Goal: Information Seeking & Learning: Learn about a topic

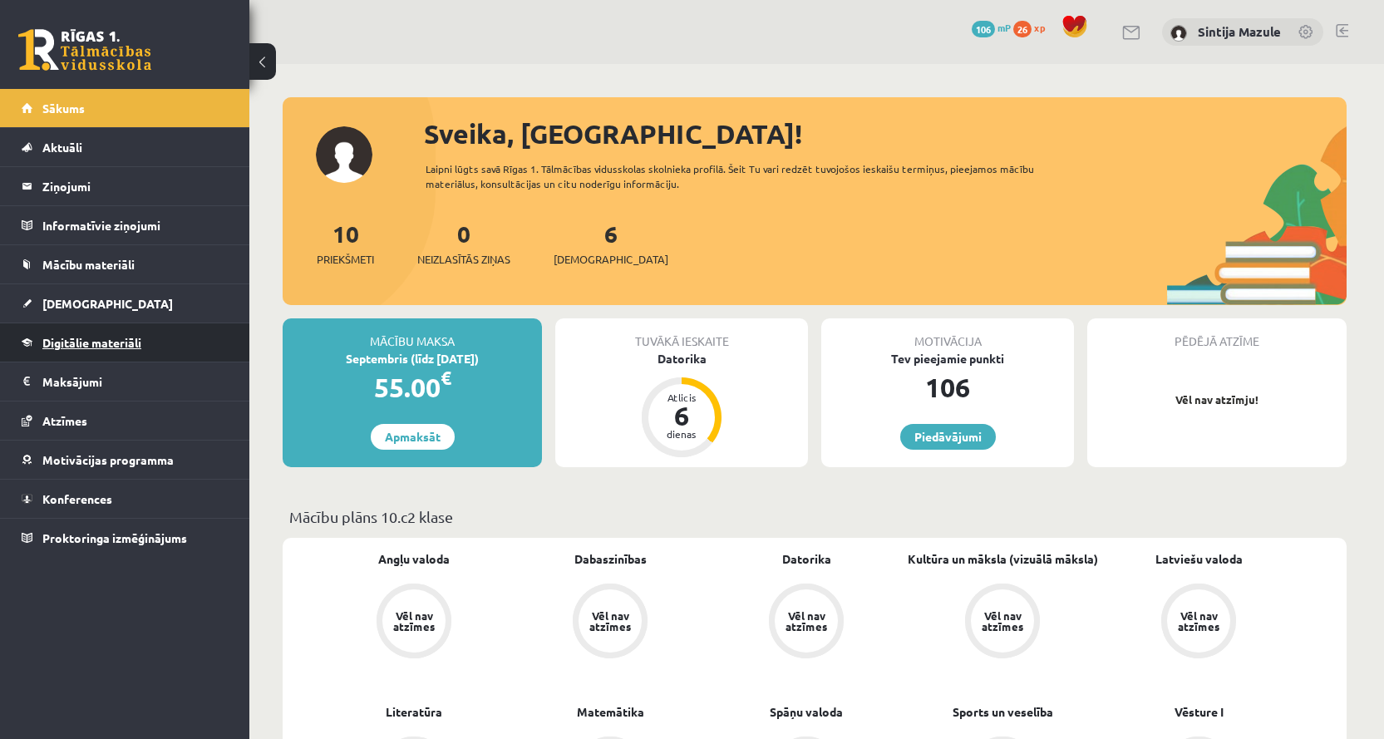
click at [84, 342] on span "Digitālie materiāli" at bounding box center [91, 342] width 99 height 15
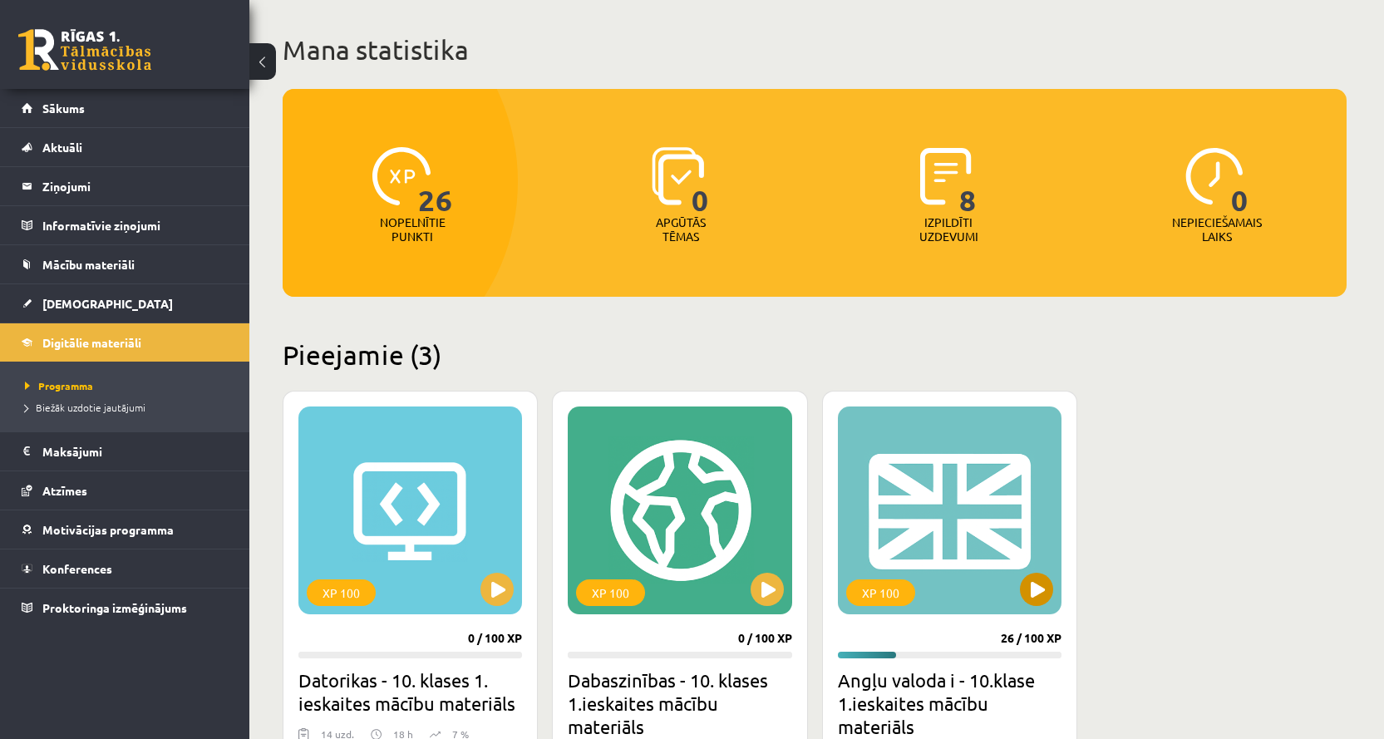
scroll to position [249, 0]
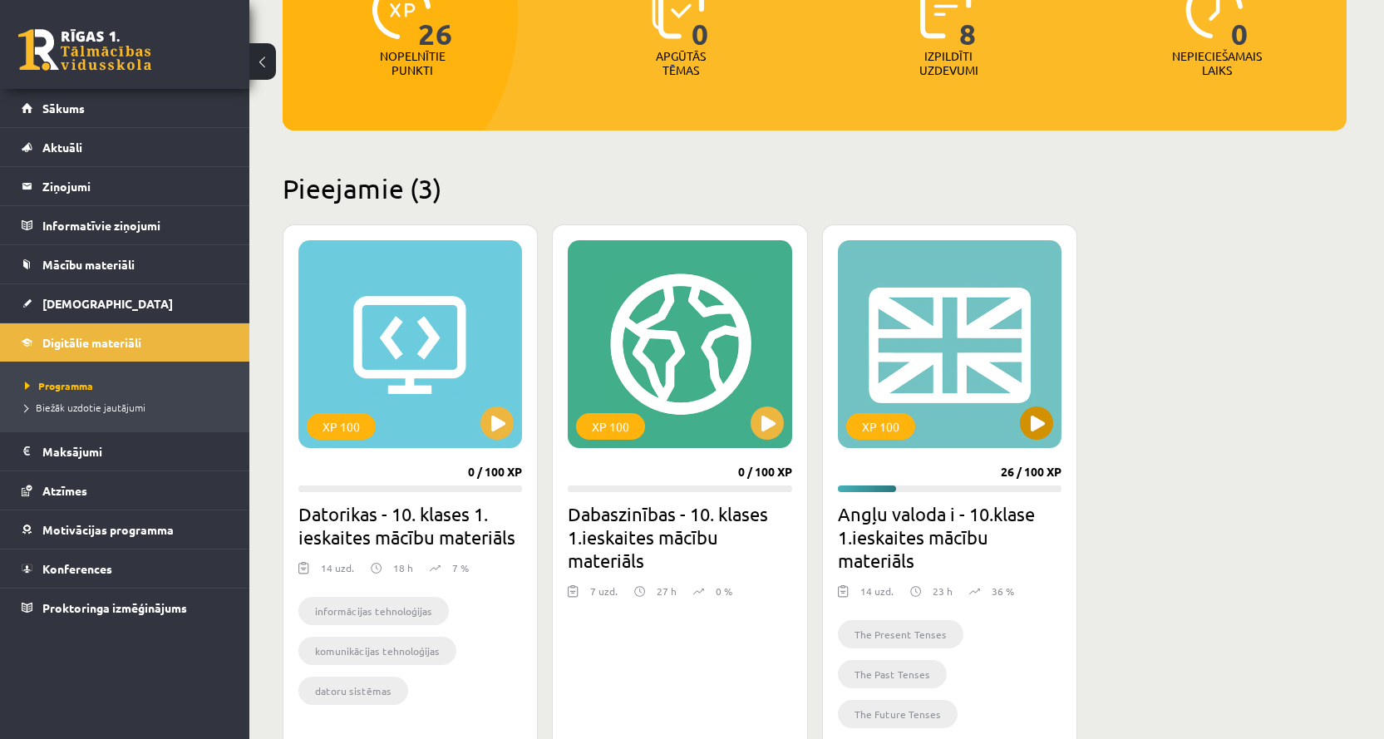
click at [958, 369] on div "XP 100" at bounding box center [950, 344] width 224 height 208
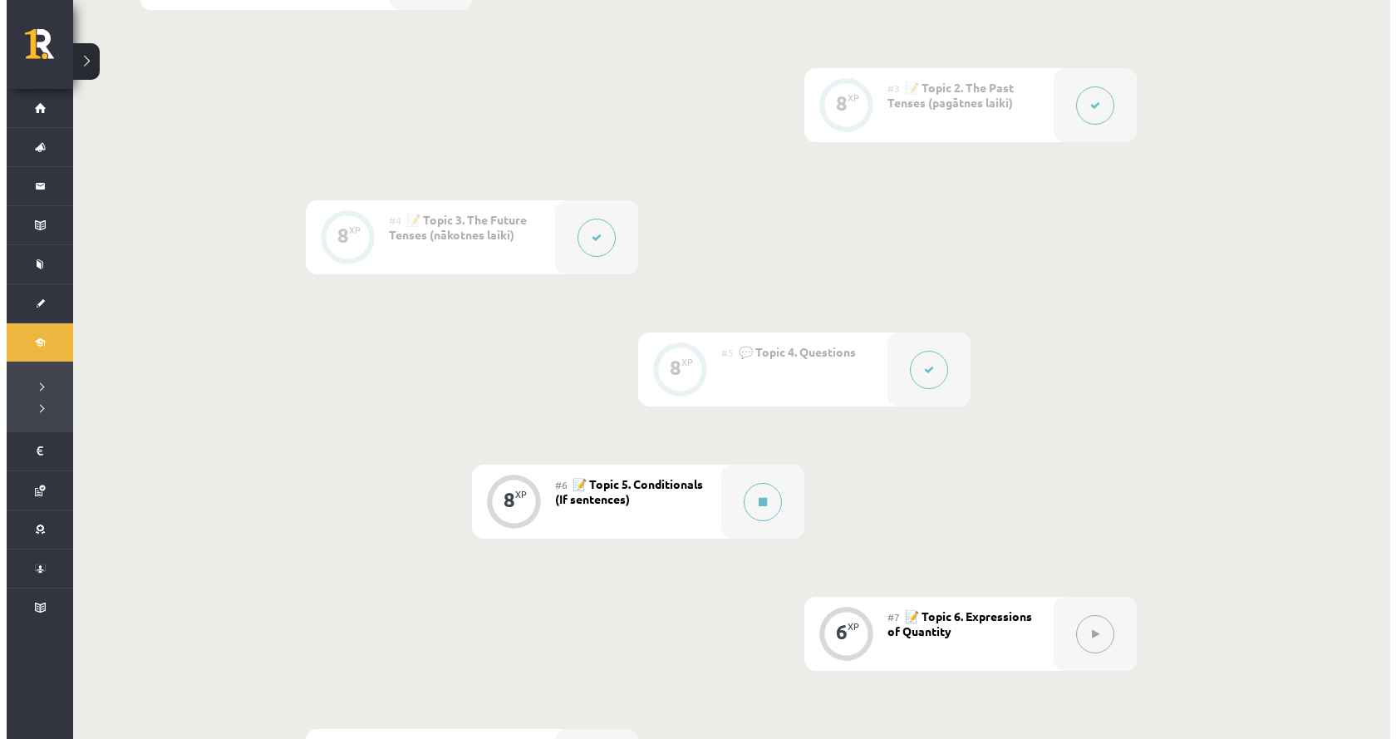
scroll to position [831, 0]
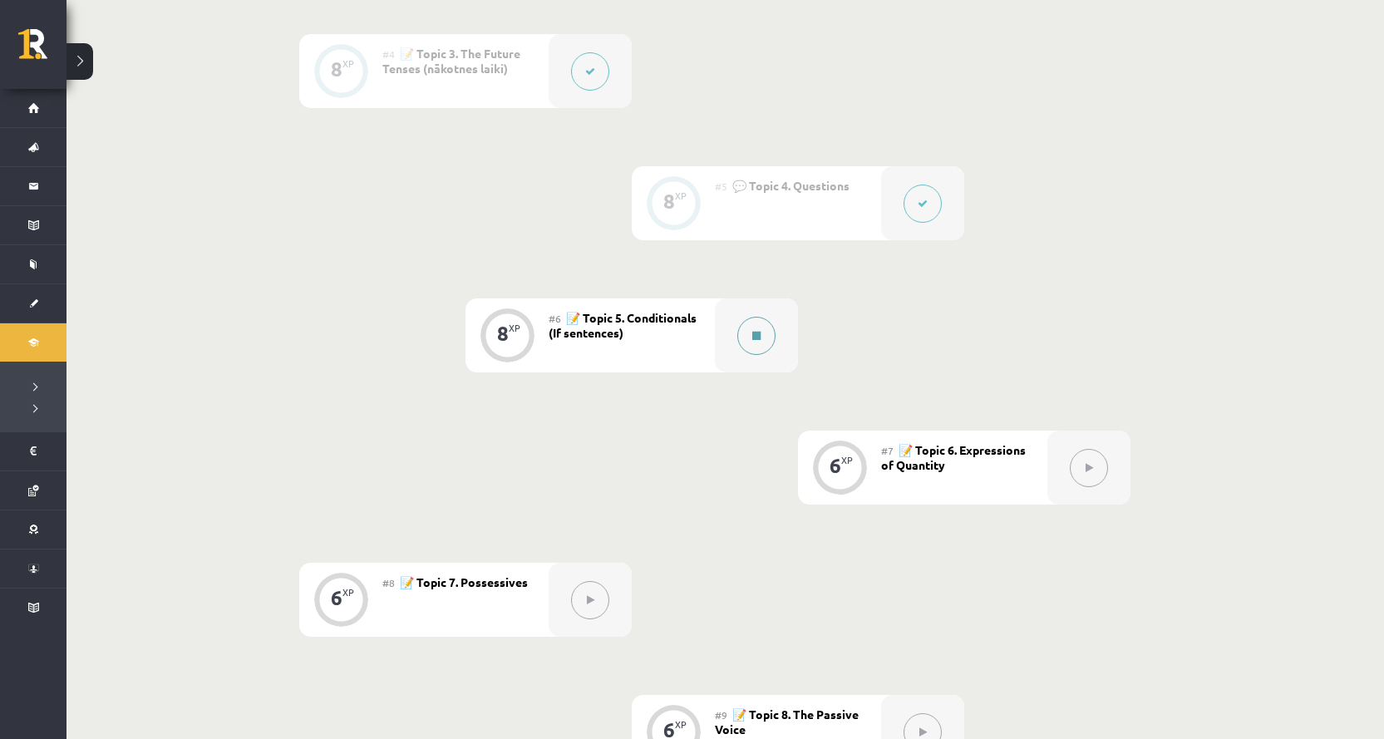
click at [750, 332] on button at bounding box center [756, 336] width 38 height 38
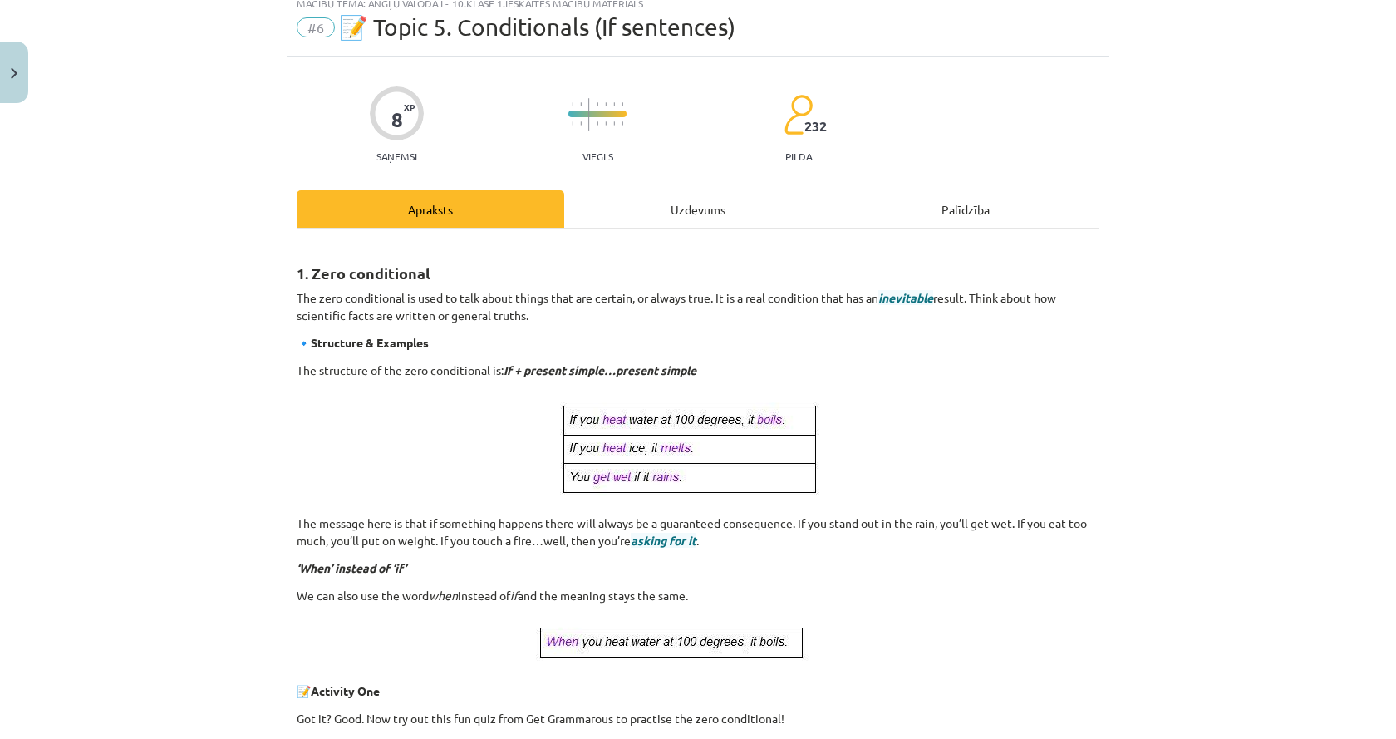
scroll to position [83, 0]
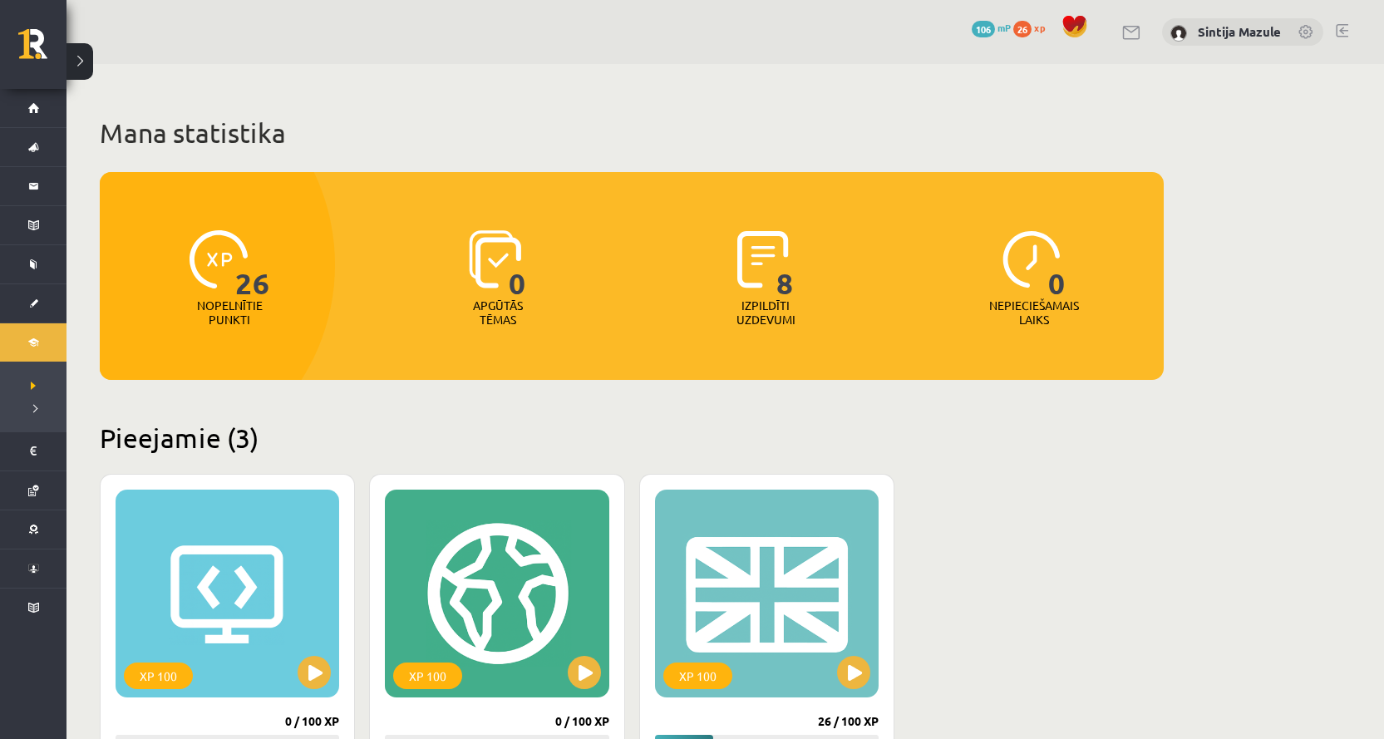
scroll to position [249, 0]
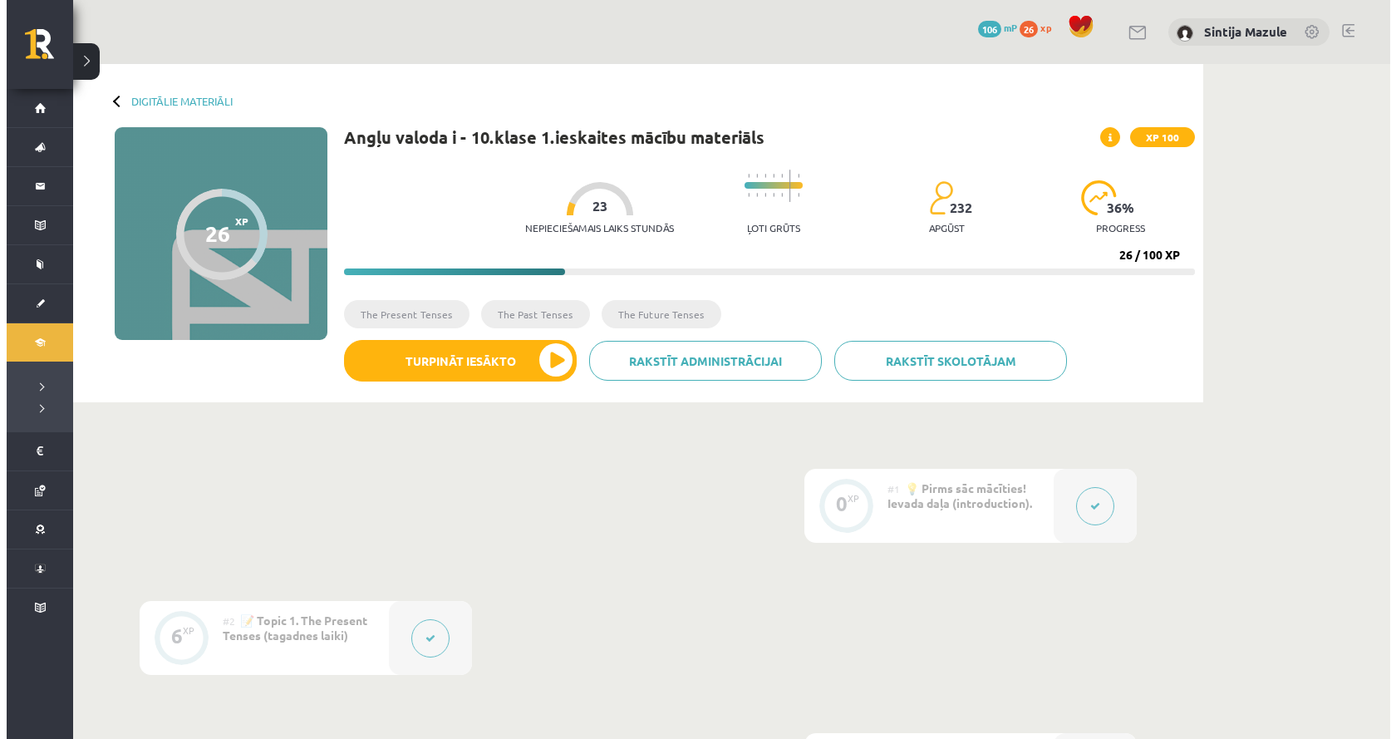
scroll to position [831, 0]
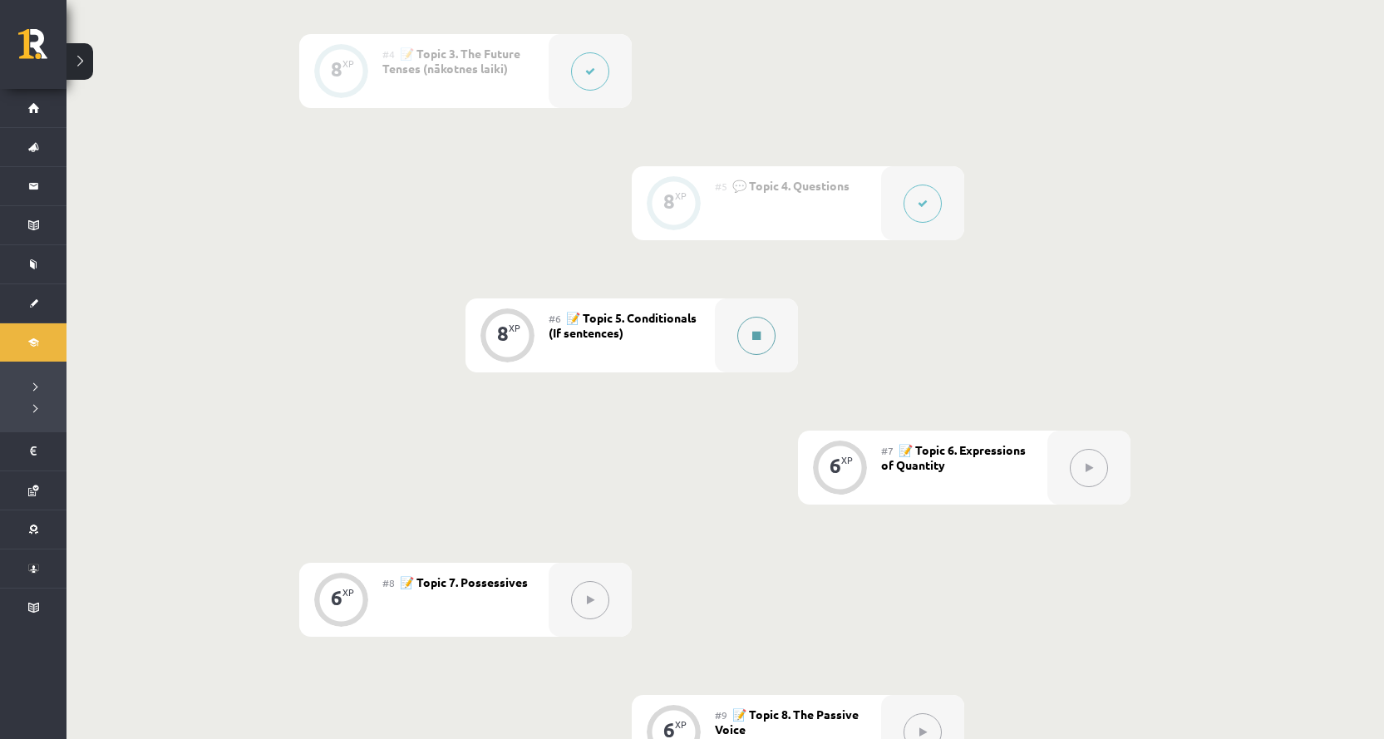
click at [753, 327] on button at bounding box center [756, 336] width 38 height 38
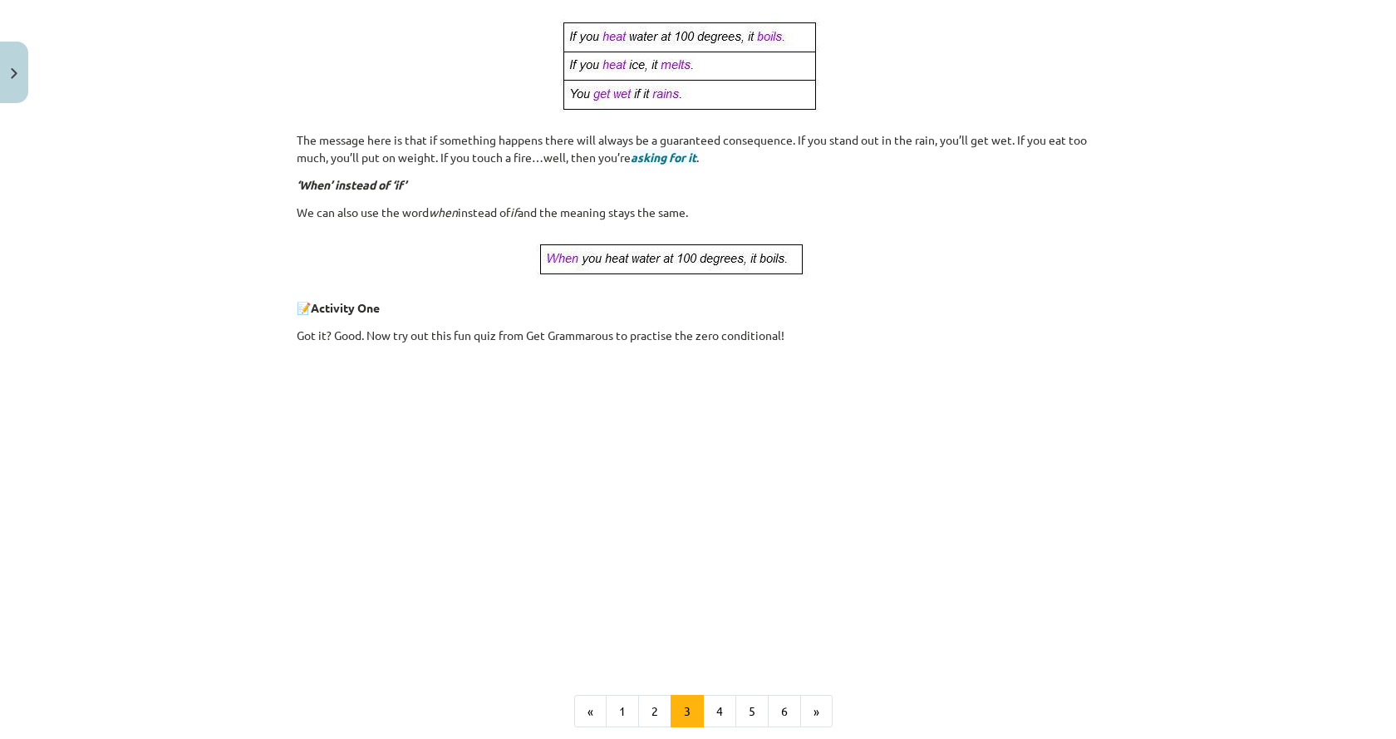
scroll to position [617, 0]
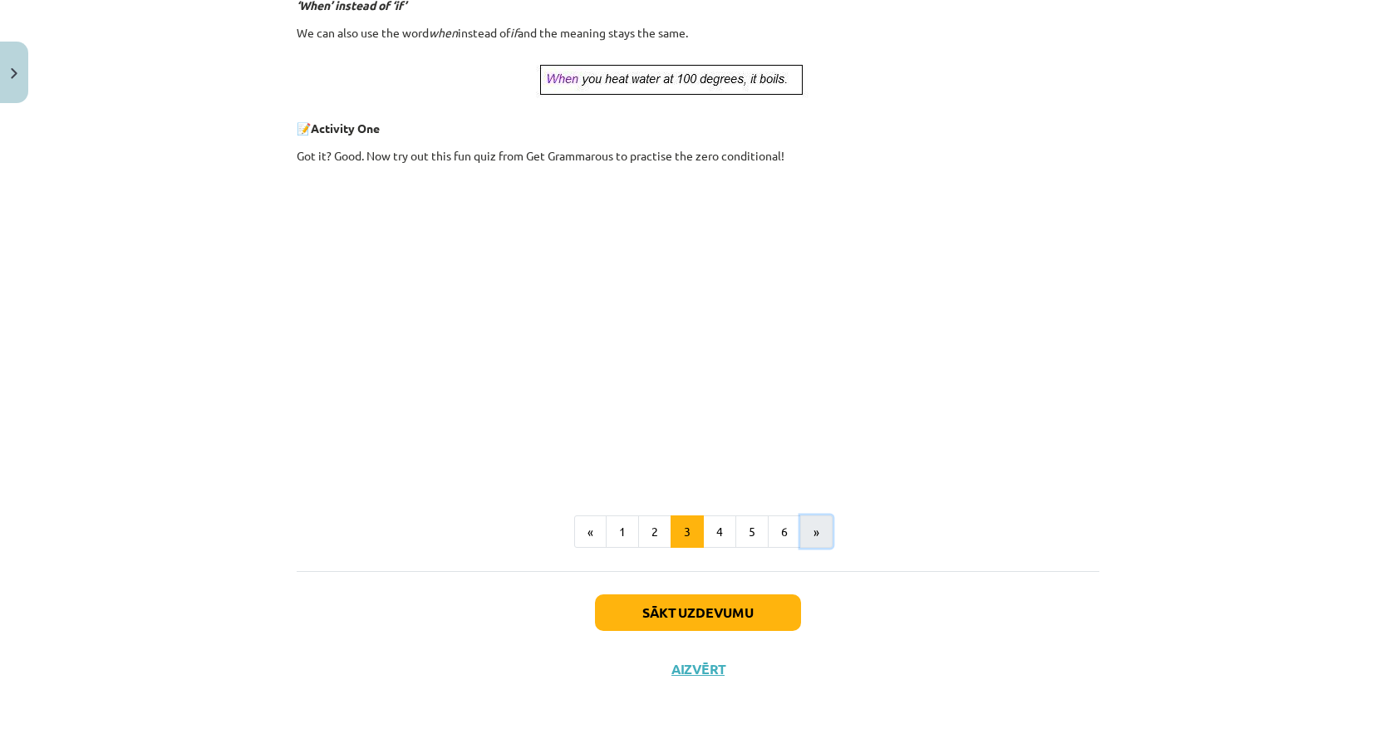
click at [824, 532] on button "»" at bounding box center [816, 531] width 32 height 33
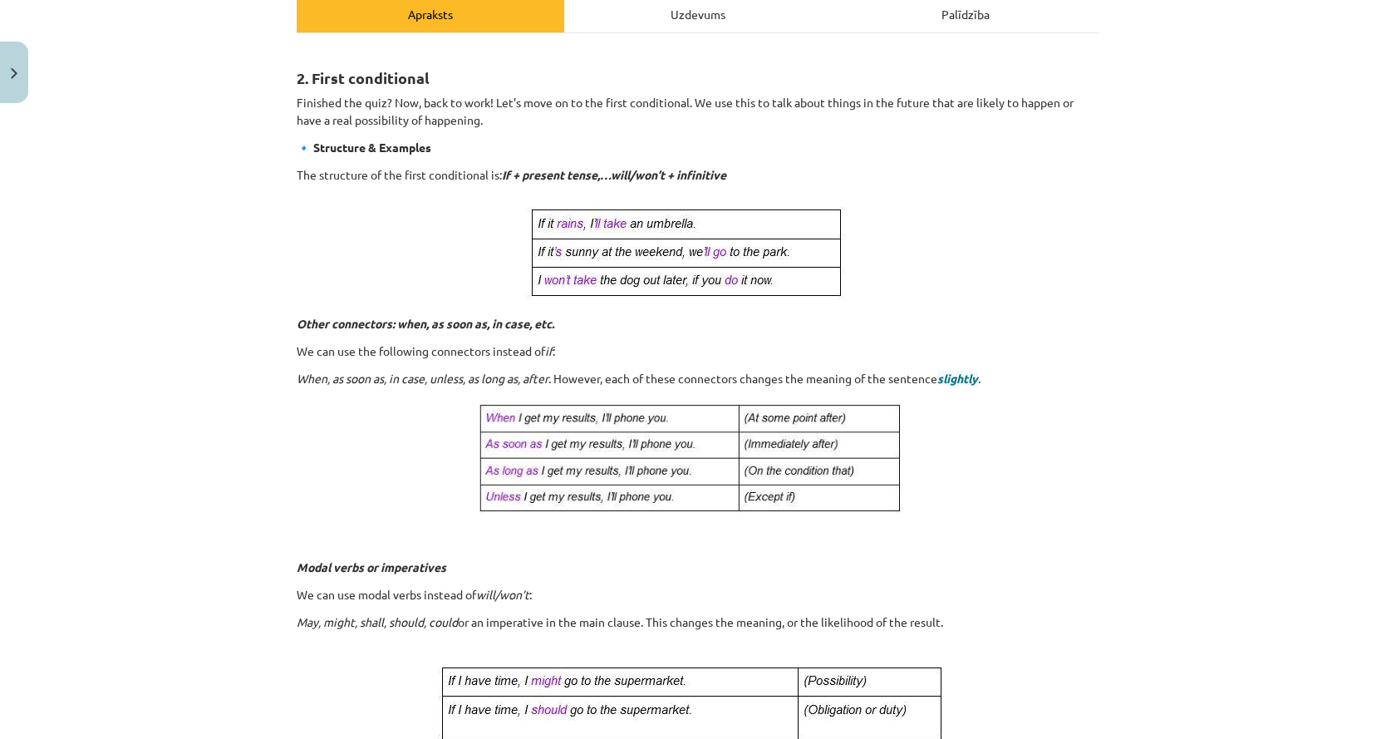
scroll to position [0, 0]
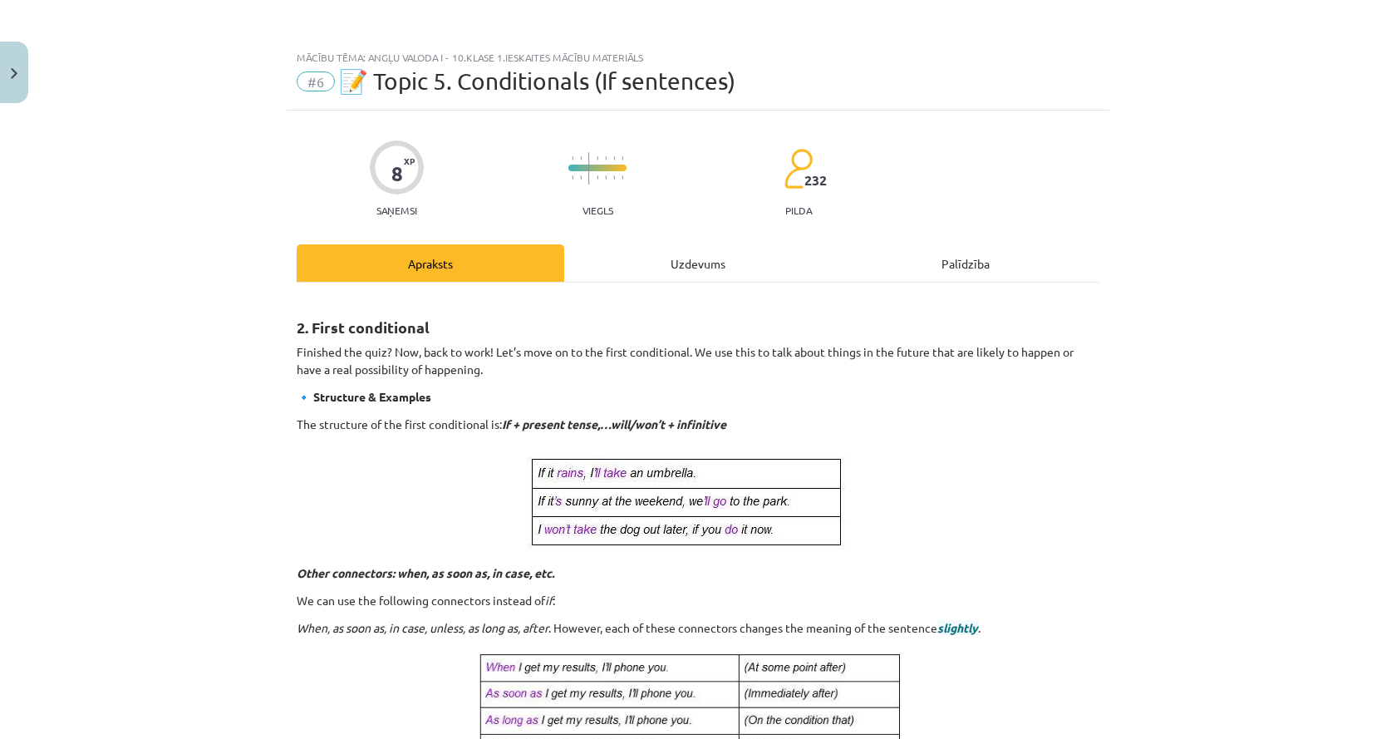
click at [647, 268] on div "Uzdevums" at bounding box center [698, 262] width 268 height 37
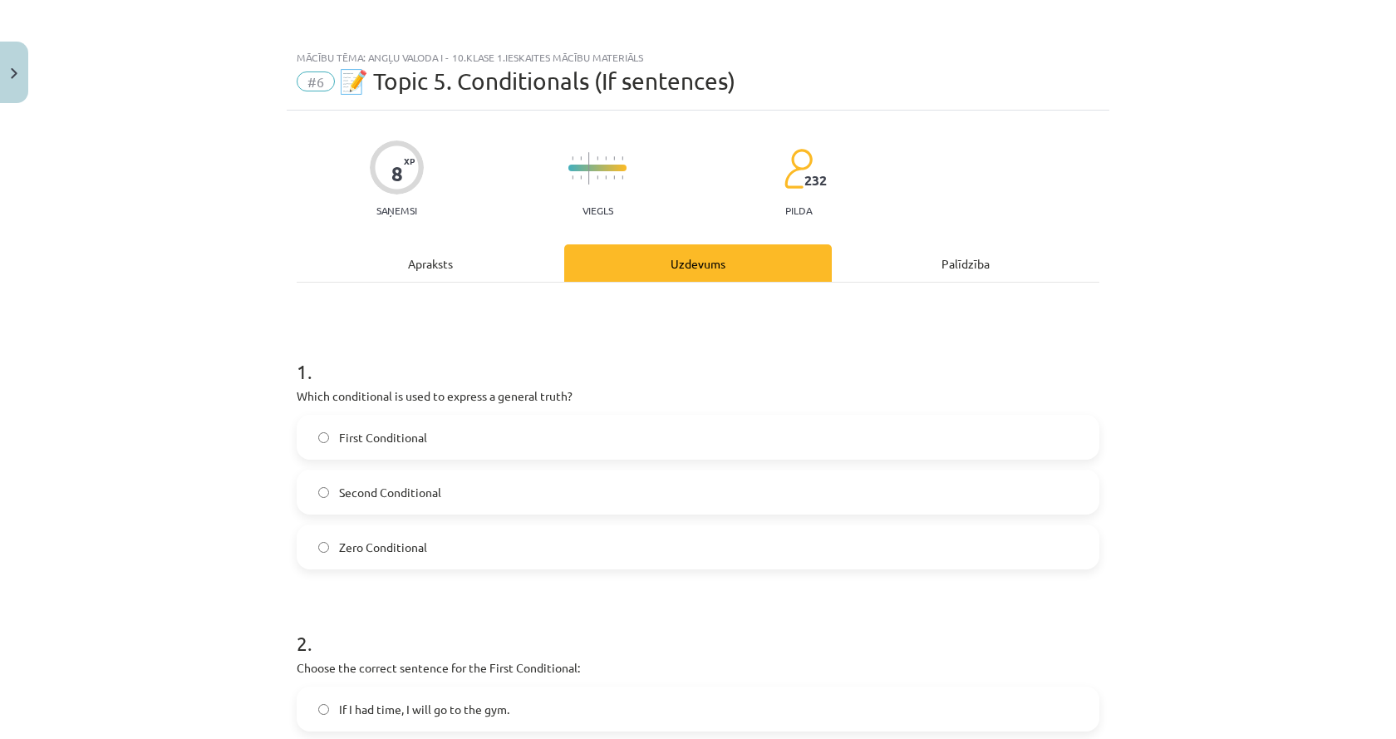
scroll to position [42, 0]
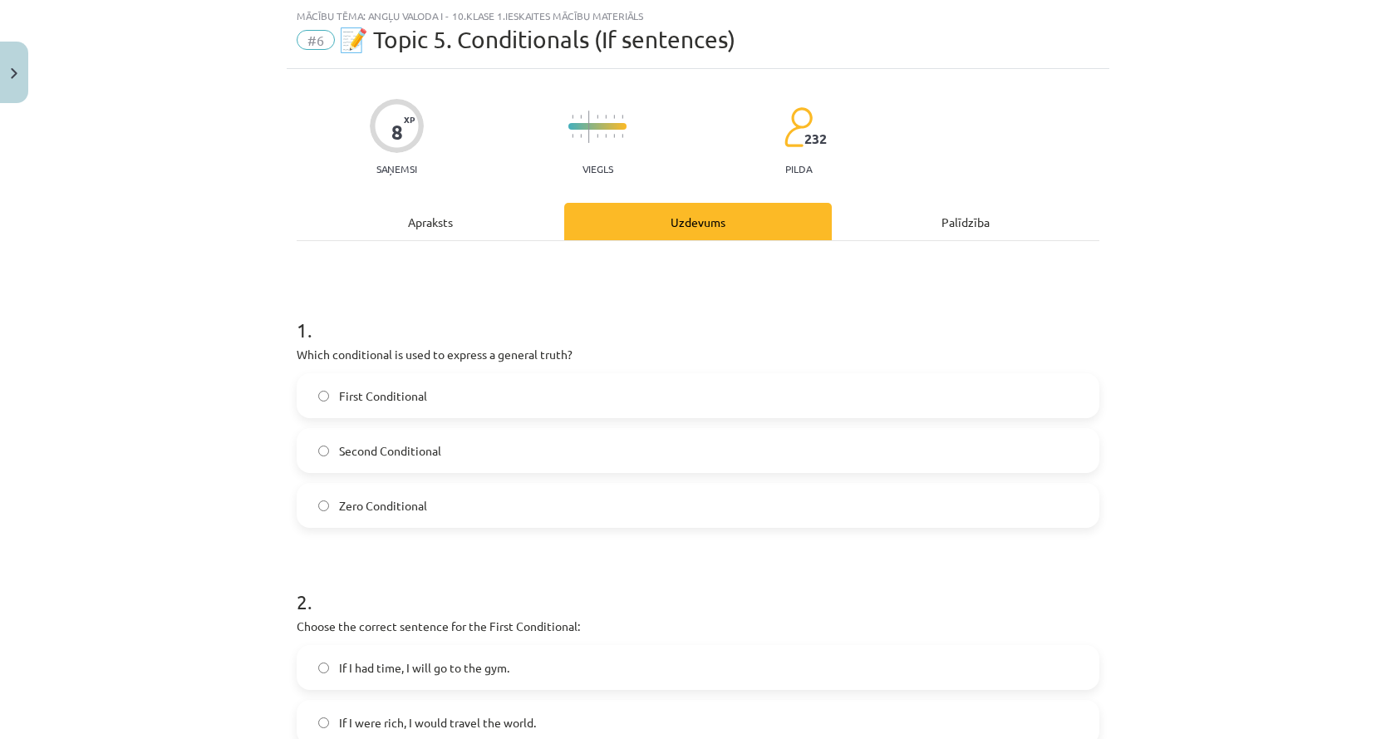
click at [411, 239] on div "Apraksts" at bounding box center [431, 221] width 268 height 37
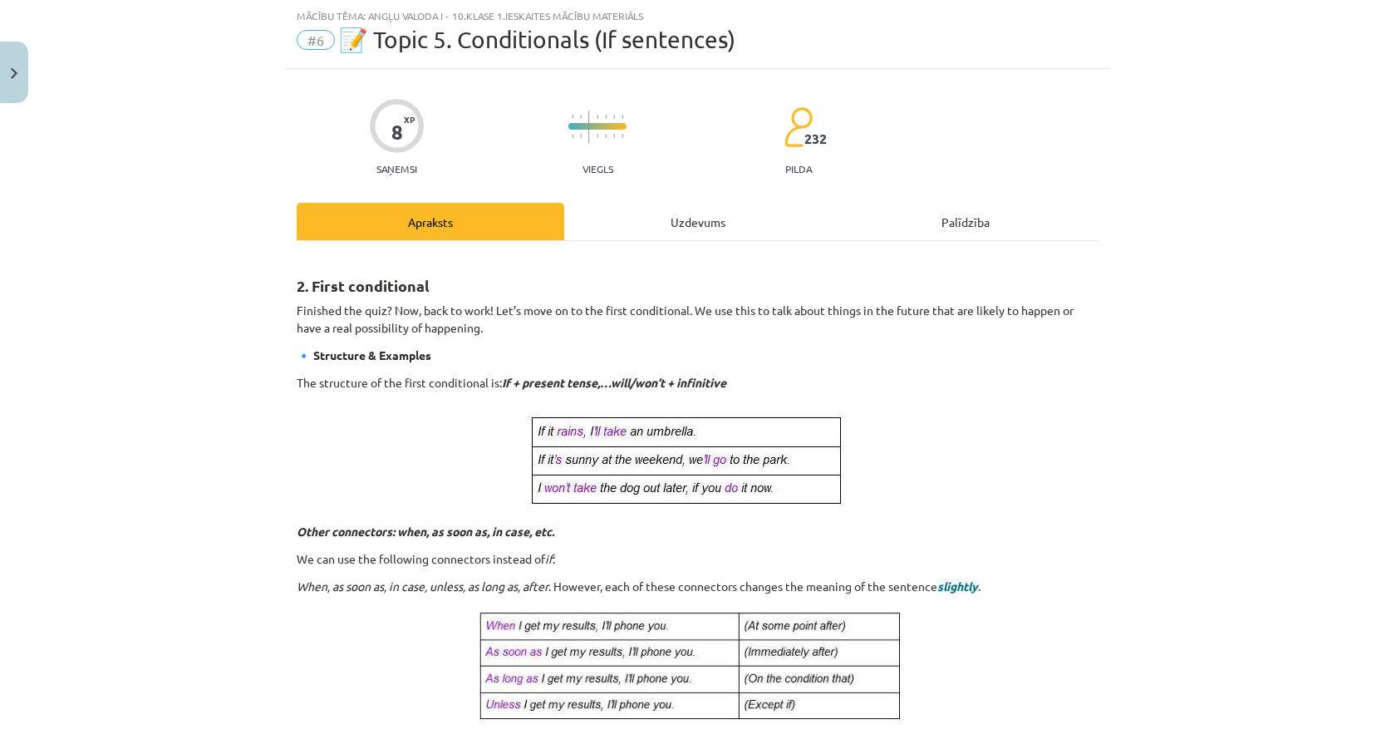
click at [641, 222] on div "Uzdevums" at bounding box center [698, 221] width 268 height 37
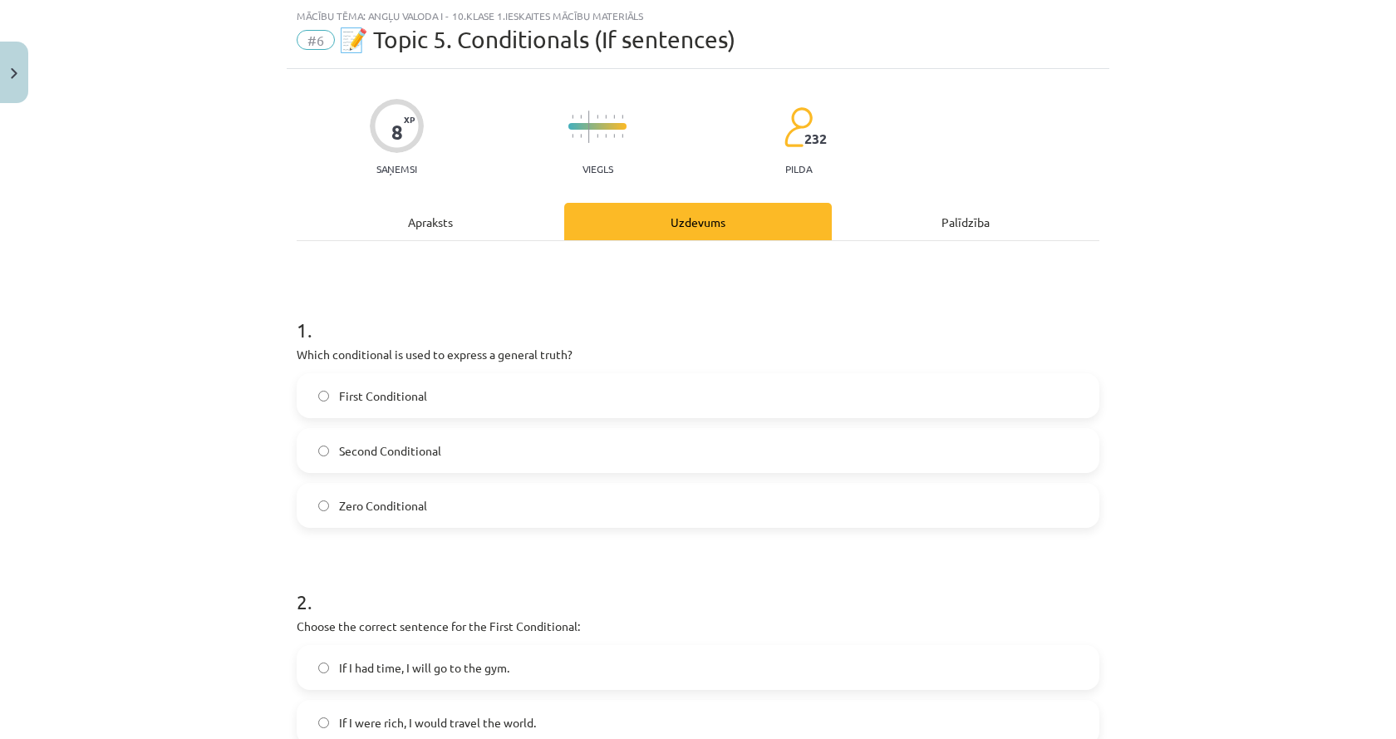
click at [402, 230] on div "Apraksts" at bounding box center [431, 221] width 268 height 37
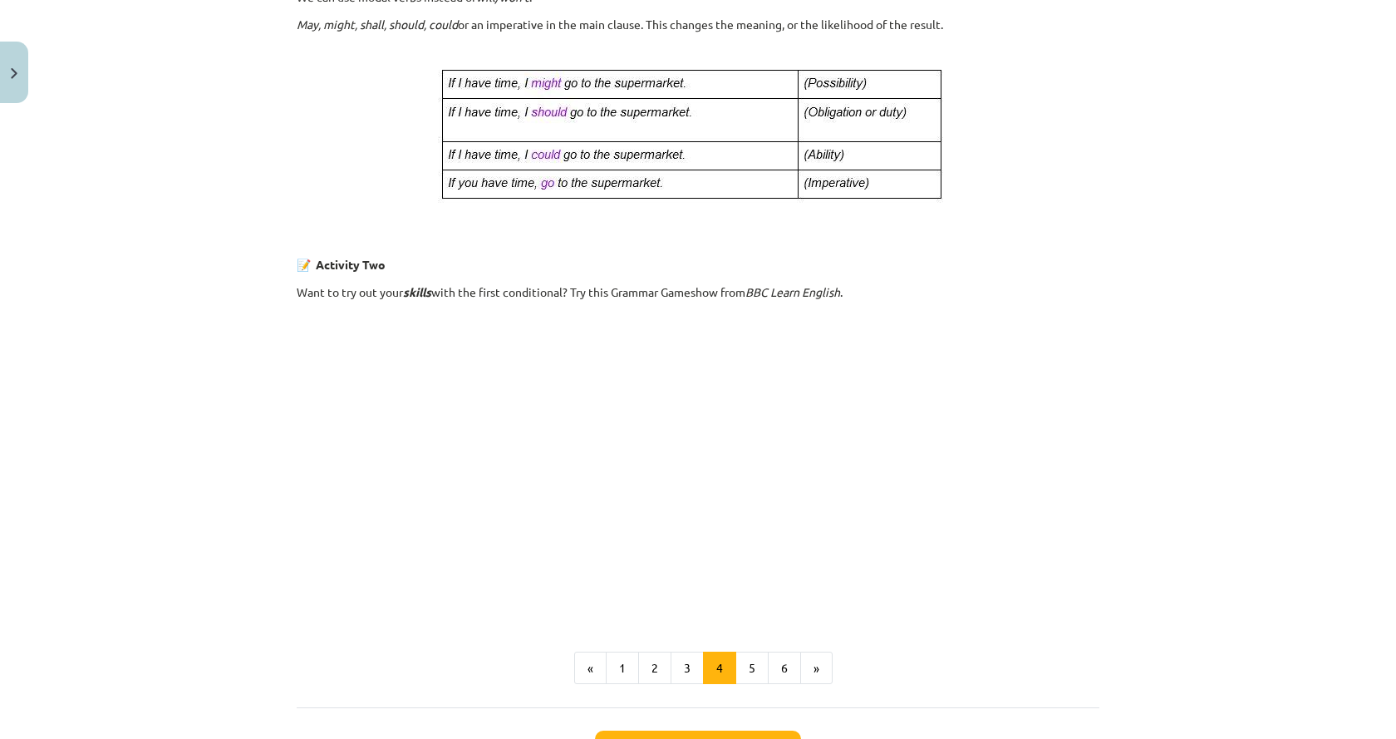
scroll to position [984, 0]
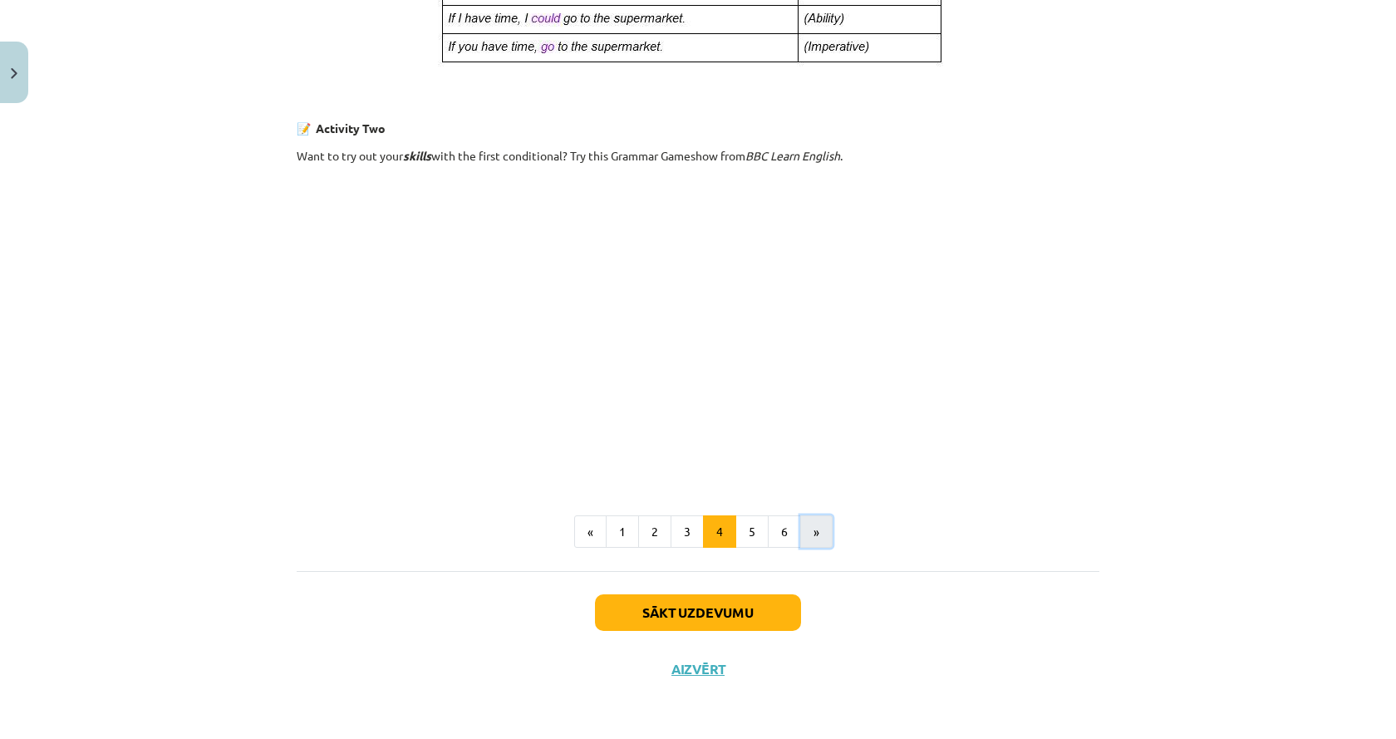
click at [814, 536] on button "»" at bounding box center [816, 531] width 32 height 33
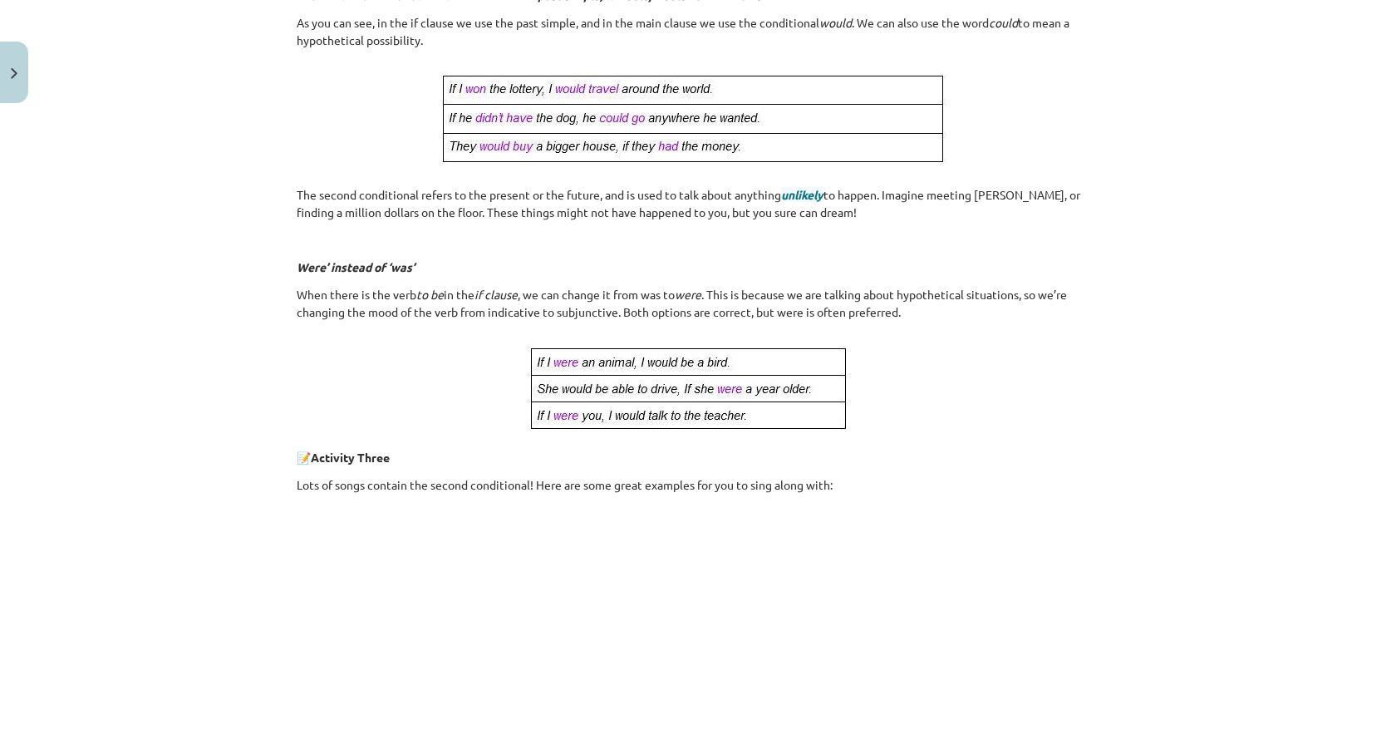
scroll to position [371, 0]
